Goal: Task Accomplishment & Management: Manage account settings

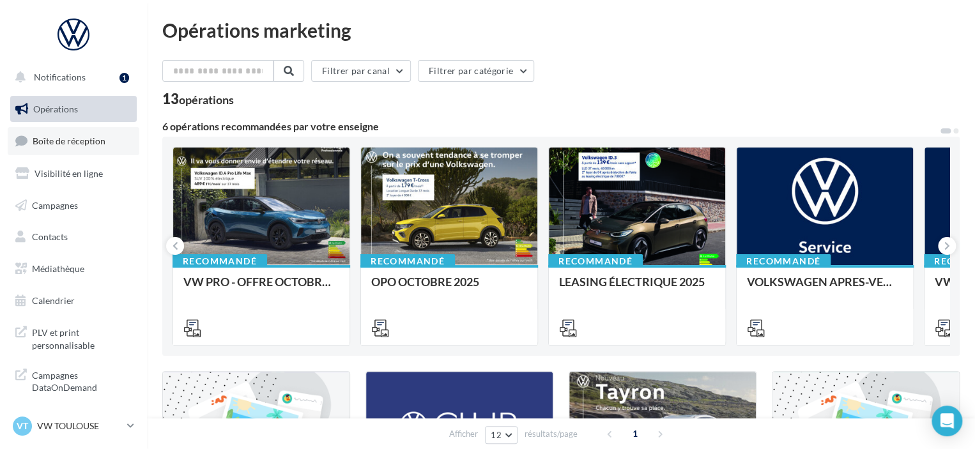
click at [76, 144] on span "Boîte de réception" at bounding box center [69, 140] width 73 height 11
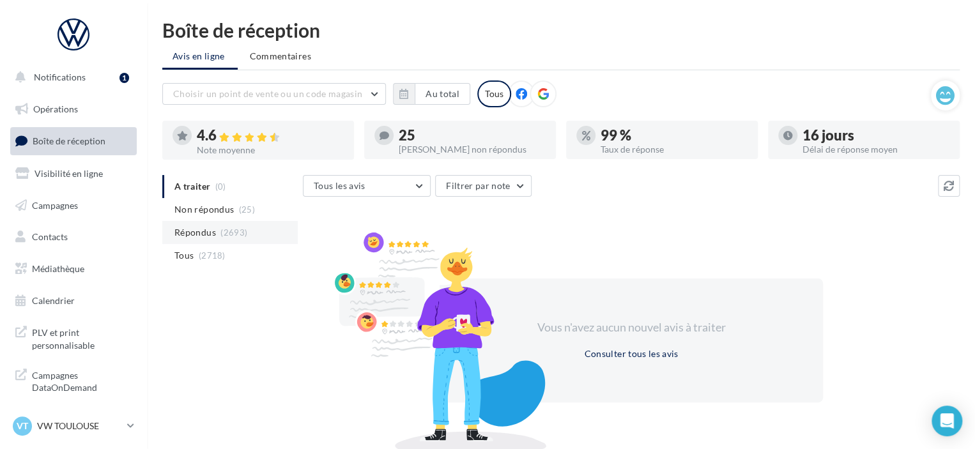
click at [229, 224] on li "Répondus (2693)" at bounding box center [229, 232] width 135 height 23
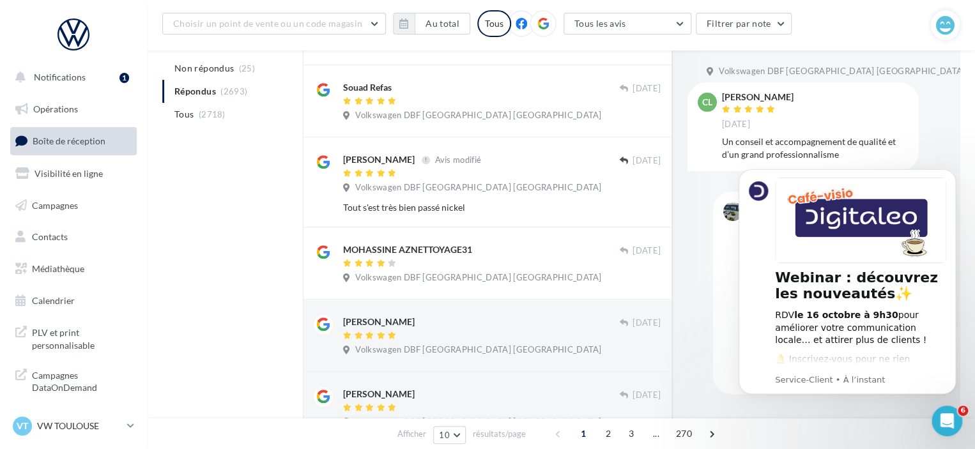
scroll to position [466, 0]
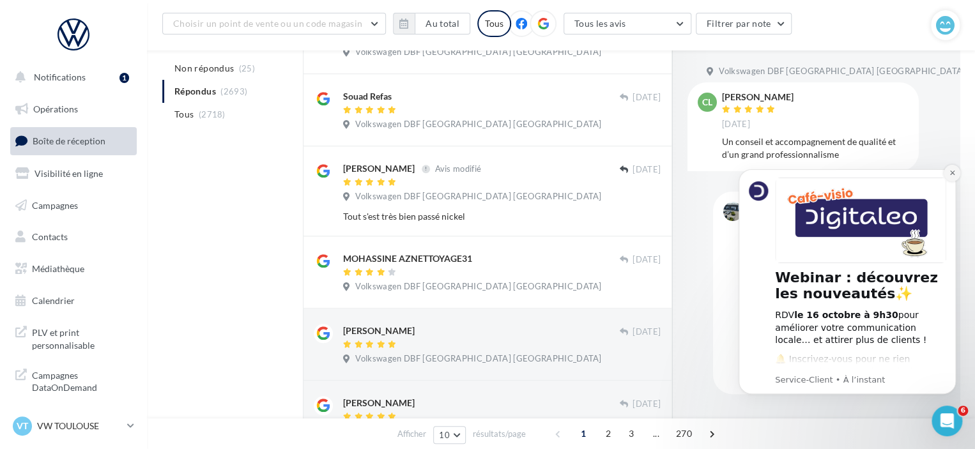
click at [955, 171] on icon "Dismiss notification" at bounding box center [951, 172] width 7 height 7
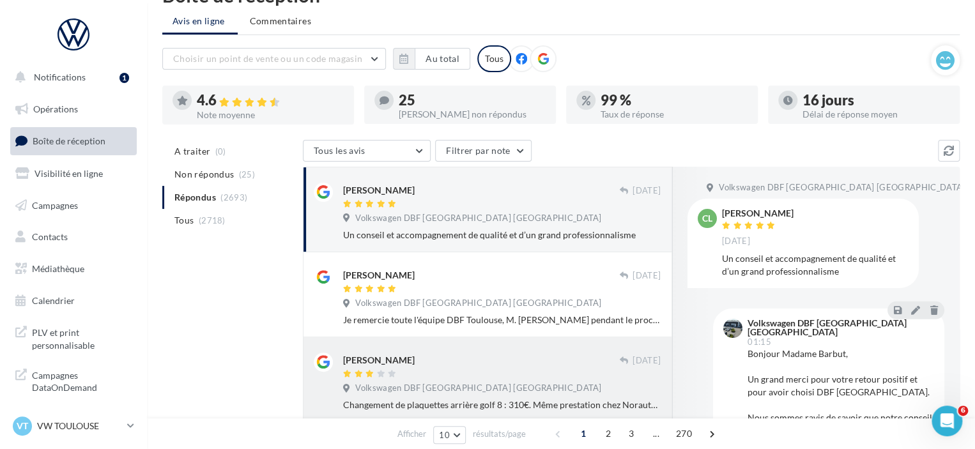
scroll to position [64, 0]
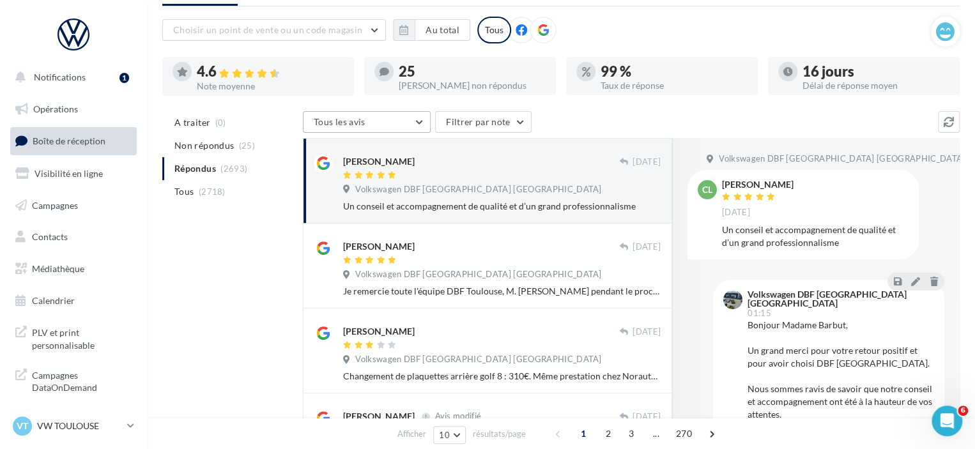
click at [389, 119] on button "Tous les avis" at bounding box center [367, 122] width 128 height 22
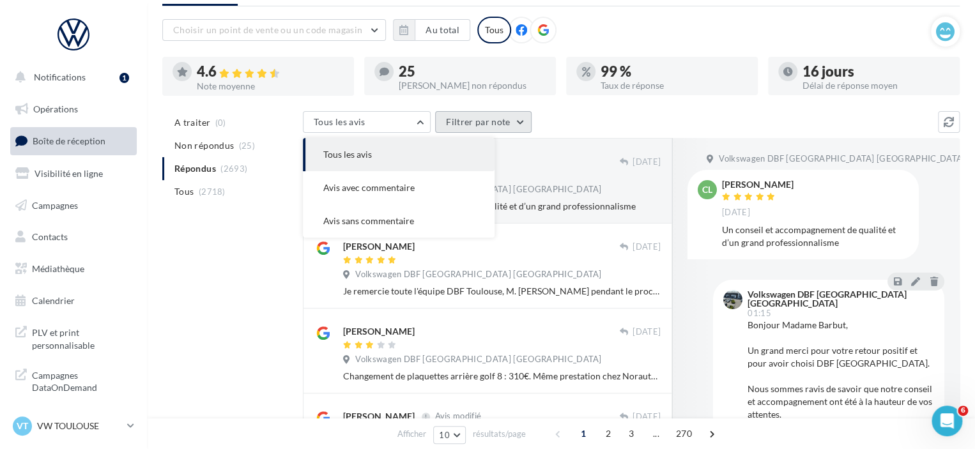
click at [508, 117] on button "Filtrer par note" at bounding box center [483, 122] width 96 height 22
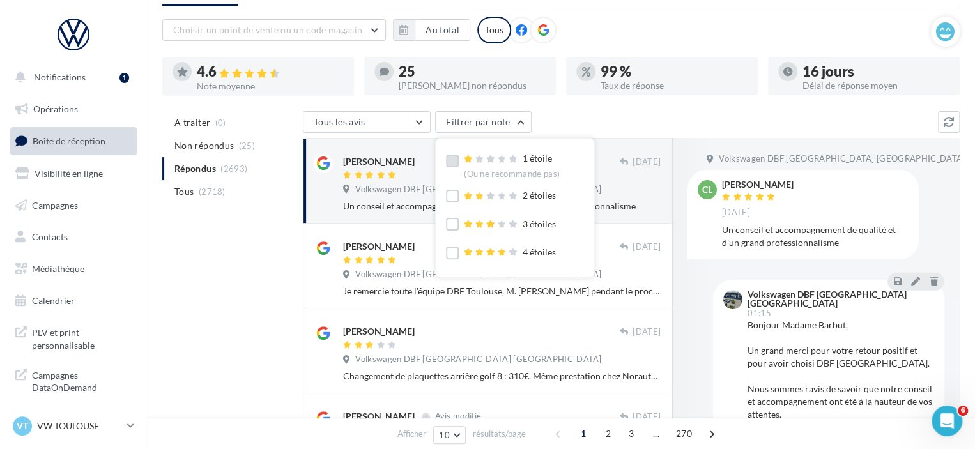
click at [453, 160] on label at bounding box center [452, 161] width 13 height 13
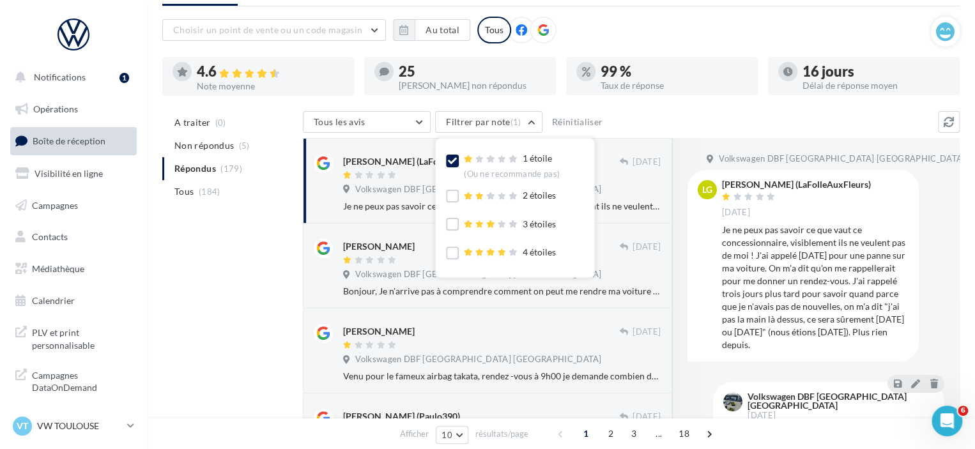
click at [634, 121] on div "Tous les avis Tous les avis Avis avec commentaire Avis sans commentaire Filtrer…" at bounding box center [620, 123] width 635 height 24
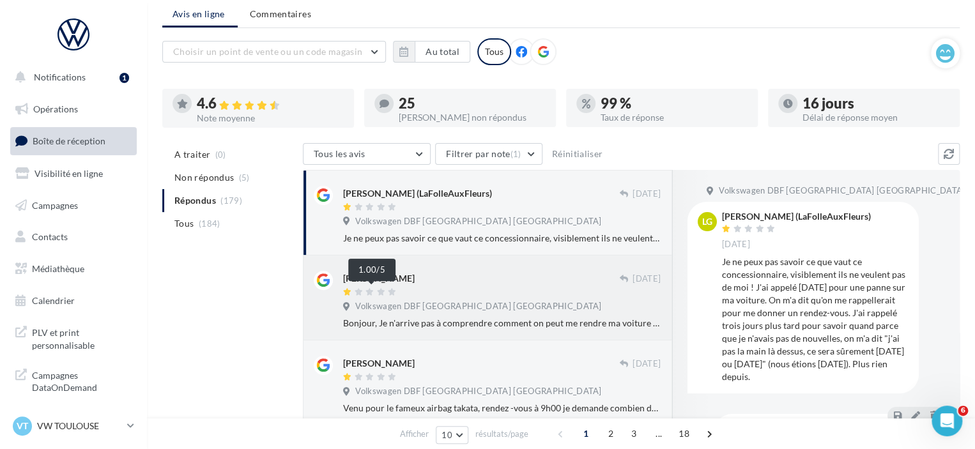
scroll to position [0, 0]
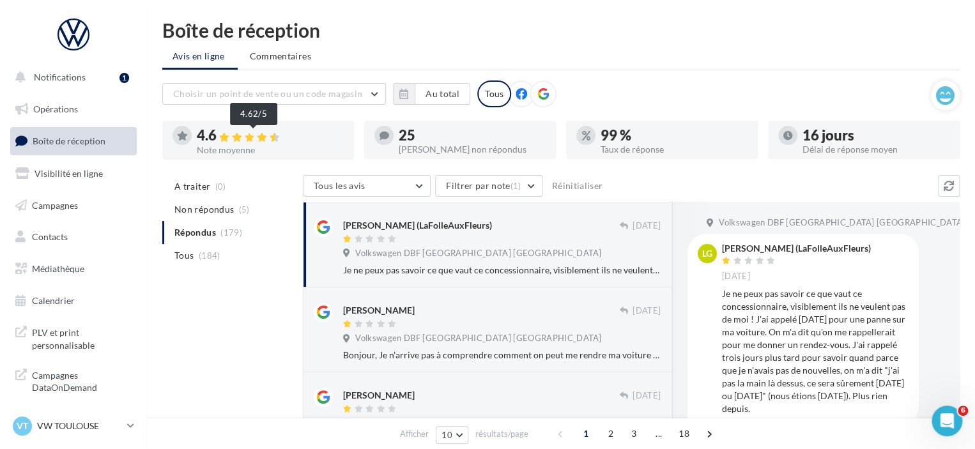
click at [257, 141] on div at bounding box center [250, 137] width 63 height 11
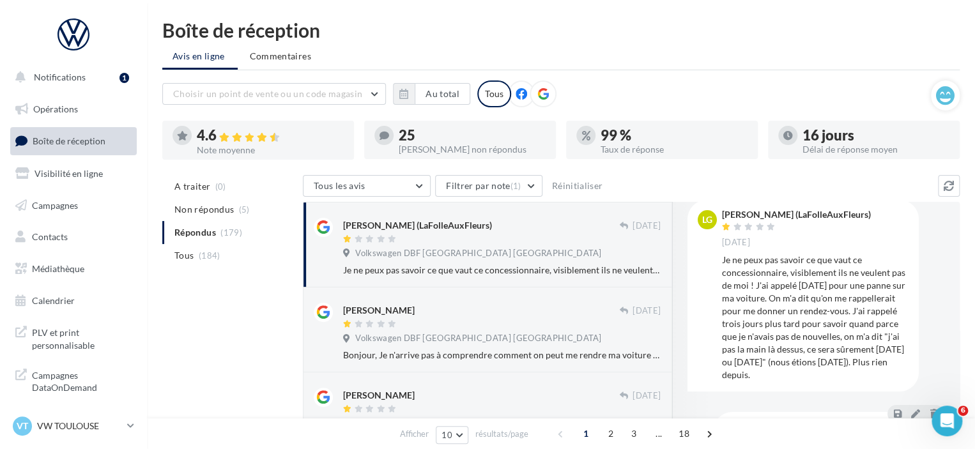
scroll to position [125, 0]
